Goal: Transaction & Acquisition: Purchase product/service

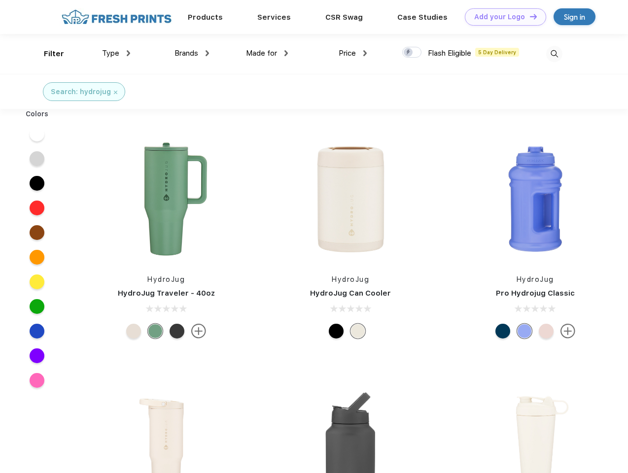
click at [502, 17] on link "Add your Logo Design Tool" at bounding box center [505, 16] width 81 height 17
click at [0, 0] on div "Design Tool" at bounding box center [0, 0] width 0 height 0
click at [529, 16] on link "Add your Logo Design Tool" at bounding box center [505, 16] width 81 height 17
click at [47, 54] on div "Filter" at bounding box center [54, 53] width 20 height 11
click at [116, 53] on span "Type" at bounding box center [110, 53] width 17 height 9
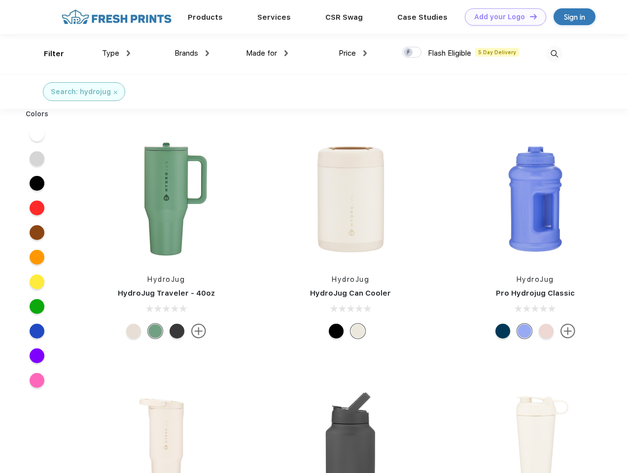
click at [192, 53] on span "Brands" at bounding box center [187, 53] width 24 height 9
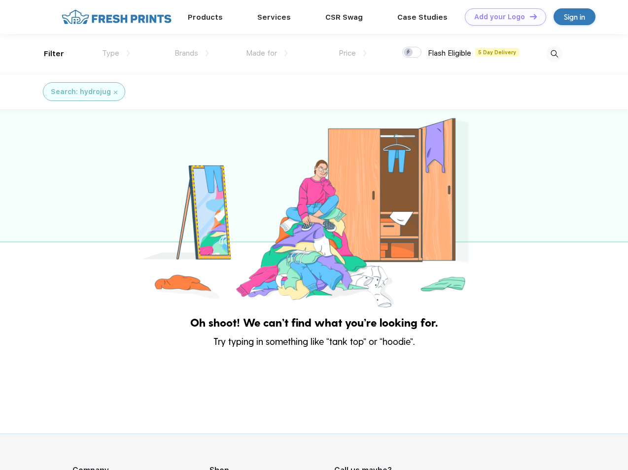
click at [502, 17] on link "Add your Logo Design Tool" at bounding box center [505, 16] width 81 height 17
click at [0, 0] on div "Design Tool" at bounding box center [0, 0] width 0 height 0
click at [529, 16] on link "Add your Logo Design Tool" at bounding box center [505, 16] width 81 height 17
click at [47, 54] on div "Filter" at bounding box center [54, 53] width 20 height 11
click at [116, 53] on span "Type" at bounding box center [110, 53] width 17 height 9
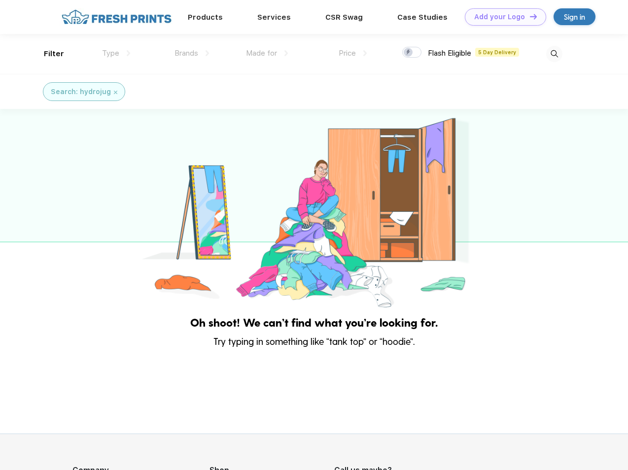
click at [192, 53] on span "Brands" at bounding box center [187, 53] width 24 height 9
click at [267, 53] on span "Made for" at bounding box center [261, 53] width 31 height 9
click at [353, 53] on span "Price" at bounding box center [347, 53] width 17 height 9
click at [412, 53] on div at bounding box center [411, 52] width 19 height 11
click at [409, 53] on input "checkbox" at bounding box center [405, 49] width 6 height 6
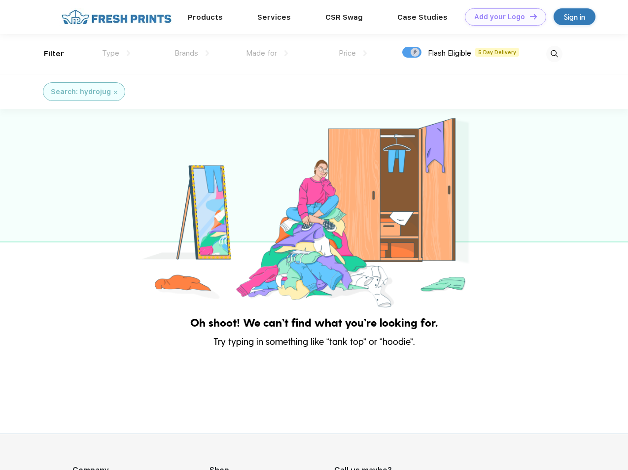
click at [554, 54] on img at bounding box center [554, 54] width 16 height 16
